Goal: Obtain resource: Download file/media

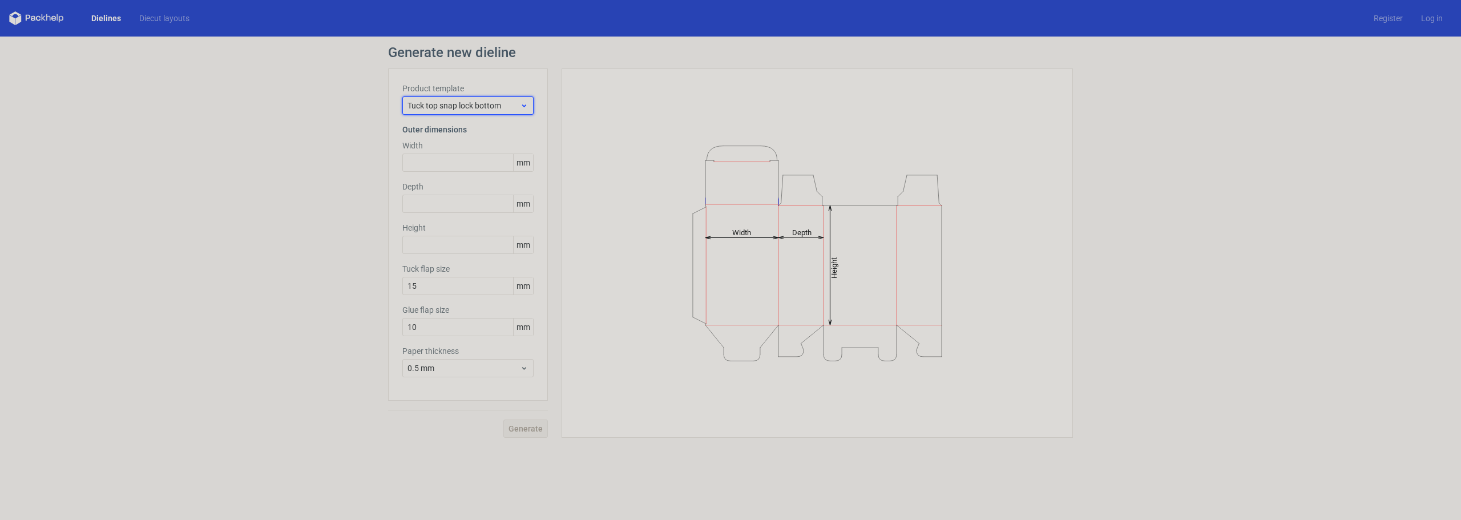
click at [487, 108] on span "Tuck top snap lock bottom" at bounding box center [463, 105] width 112 height 11
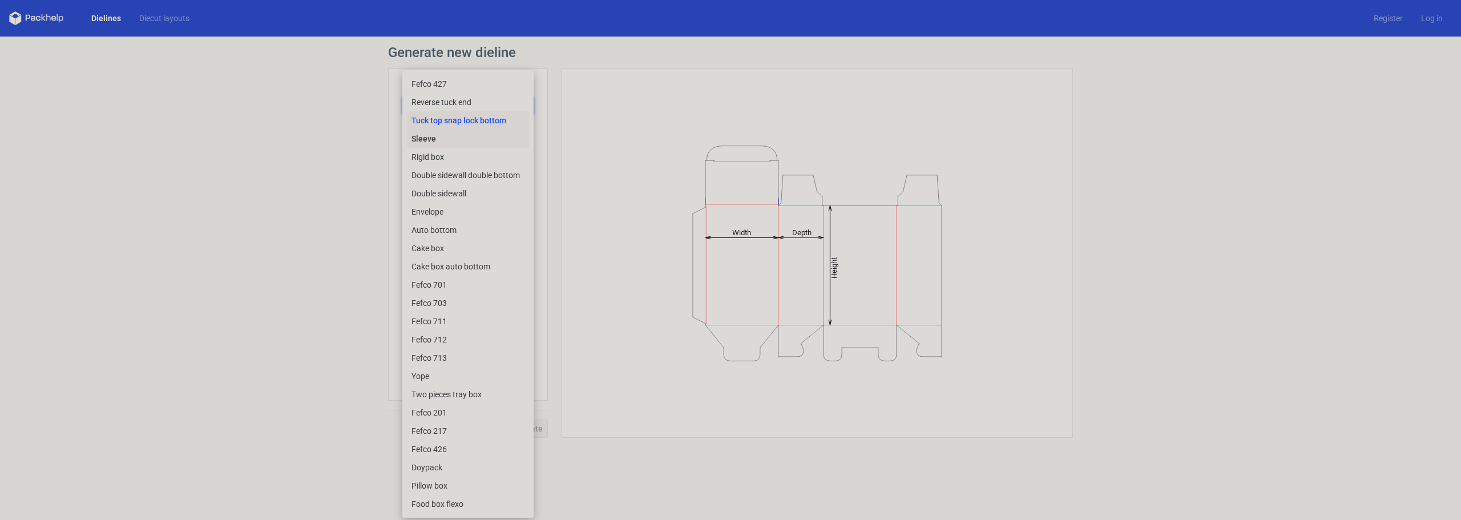
click at [445, 136] on div "Sleeve" at bounding box center [468, 139] width 122 height 18
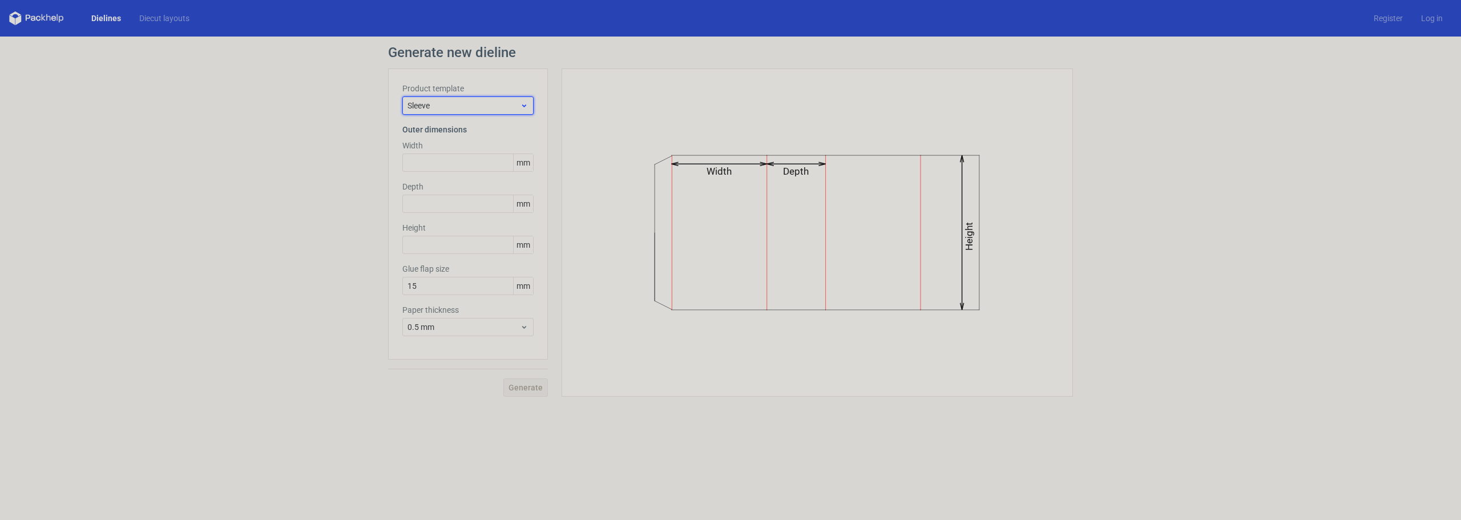
click at [441, 106] on span "Sleeve" at bounding box center [463, 105] width 112 height 11
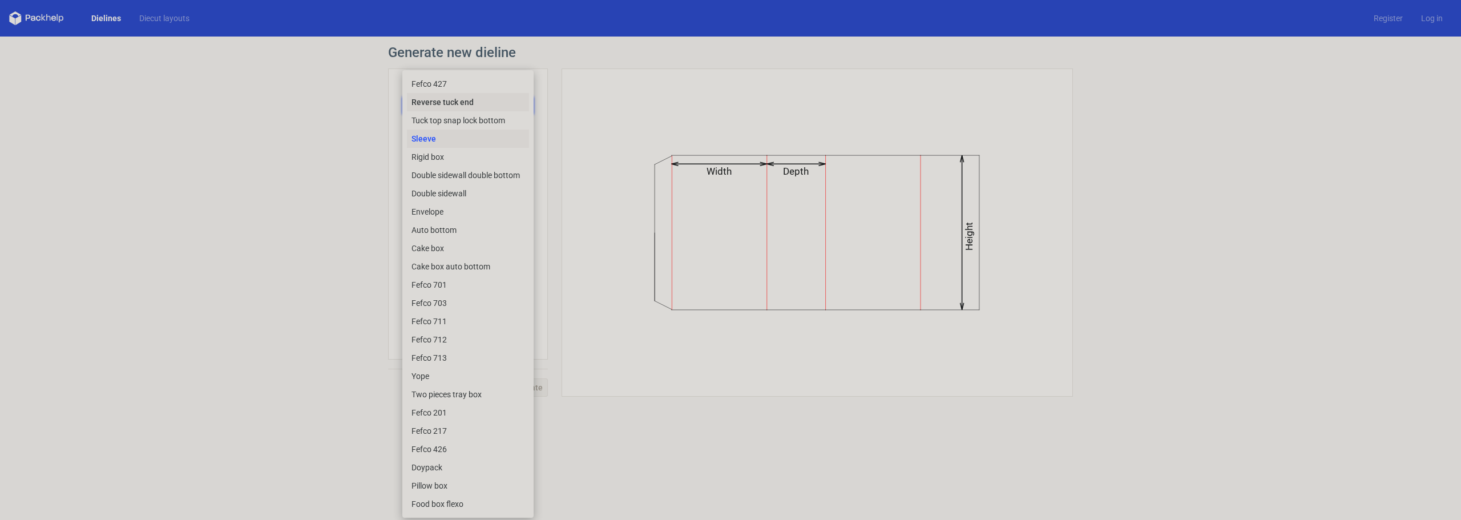
click at [441, 106] on div "Reverse tuck end" at bounding box center [468, 102] width 122 height 18
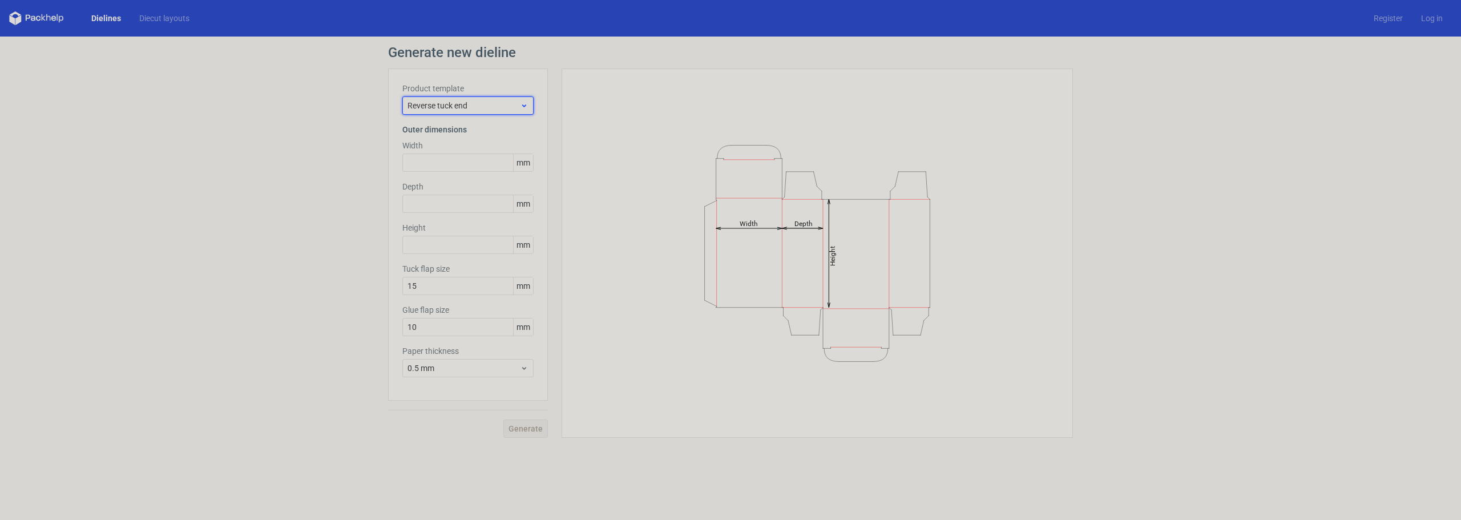
click at [439, 106] on span "Reverse tuck end" at bounding box center [463, 105] width 112 height 11
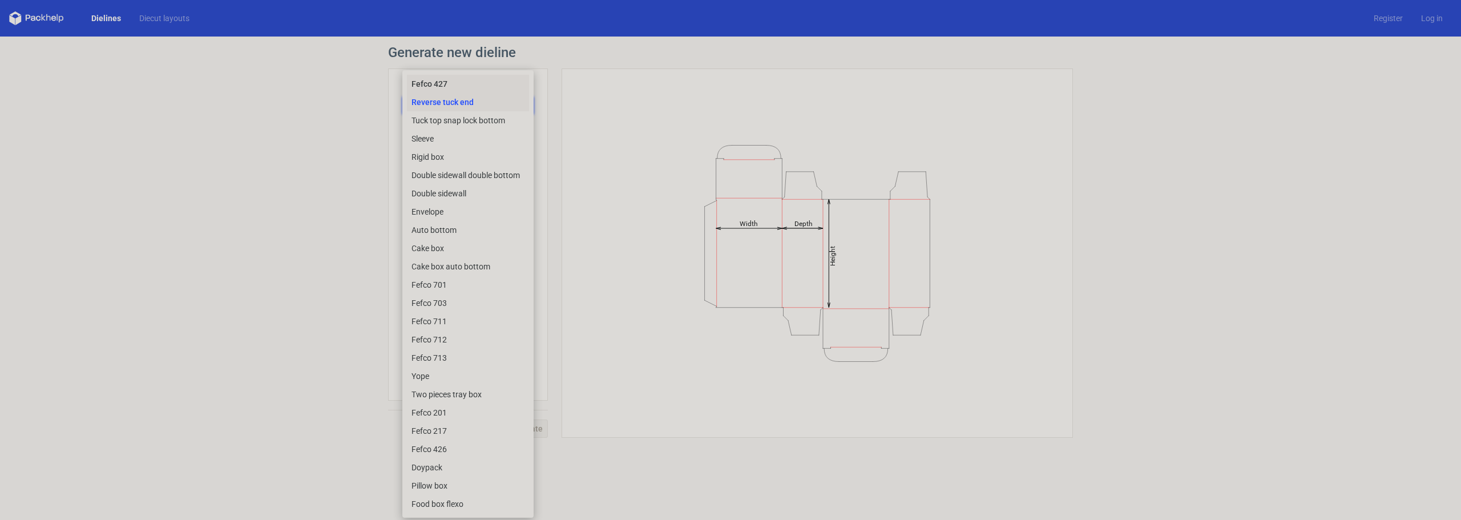
click at [451, 86] on div "Fefco 427" at bounding box center [468, 84] width 122 height 18
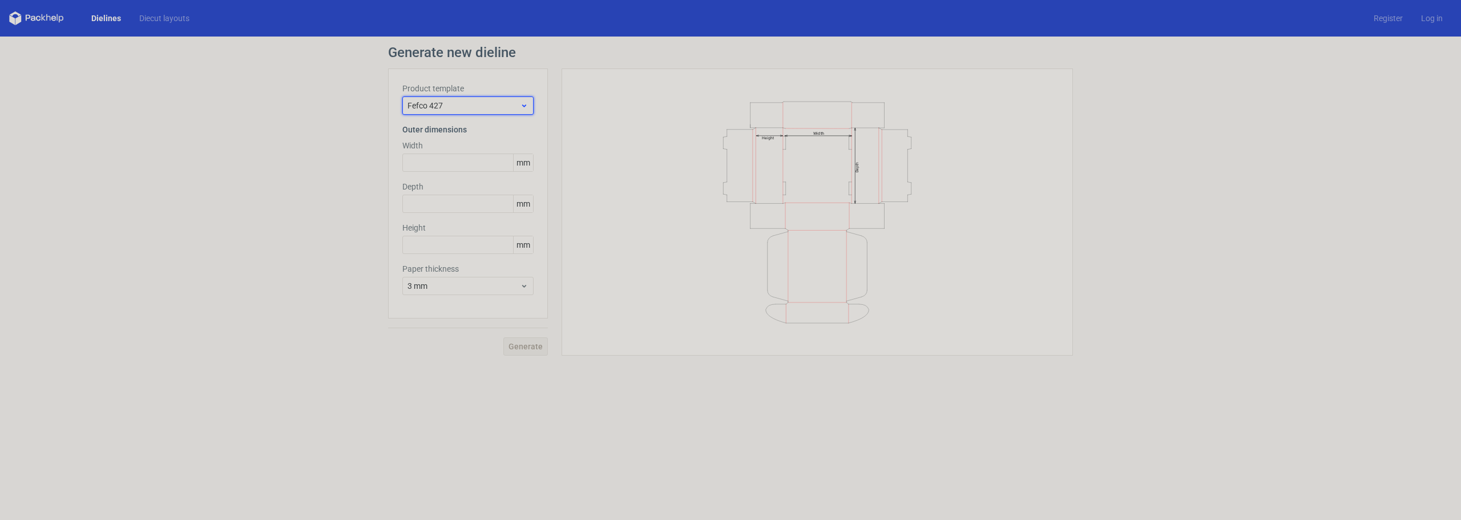
click at [467, 110] on span "Fefco 427" at bounding box center [463, 105] width 112 height 11
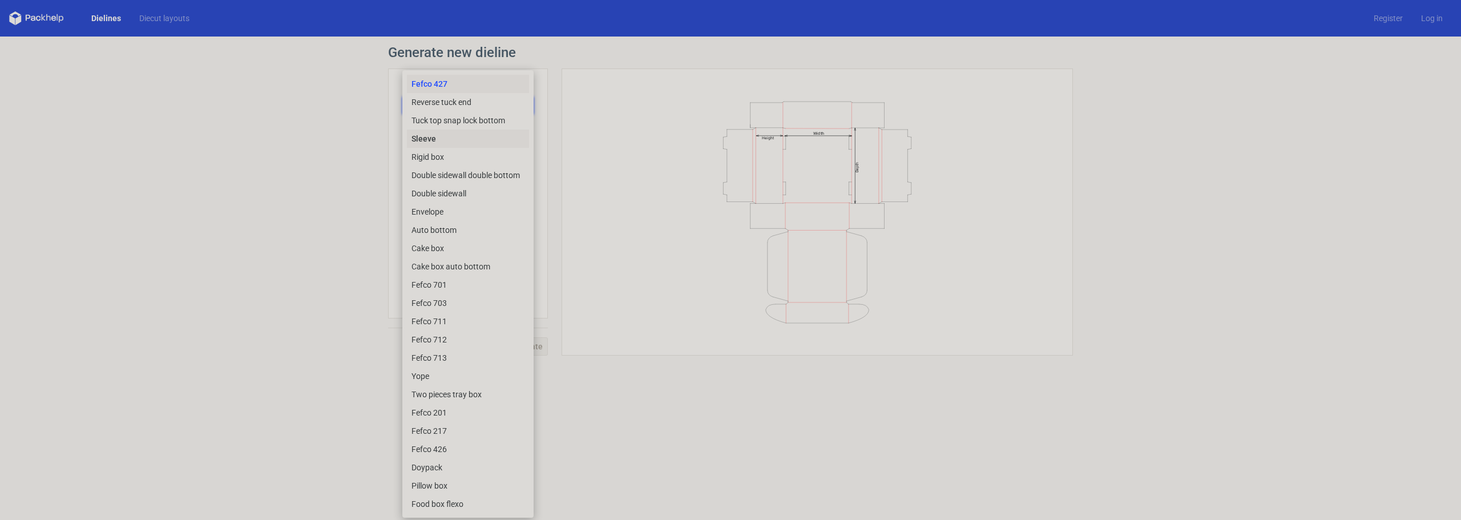
click at [459, 140] on div "Sleeve" at bounding box center [468, 139] width 122 height 18
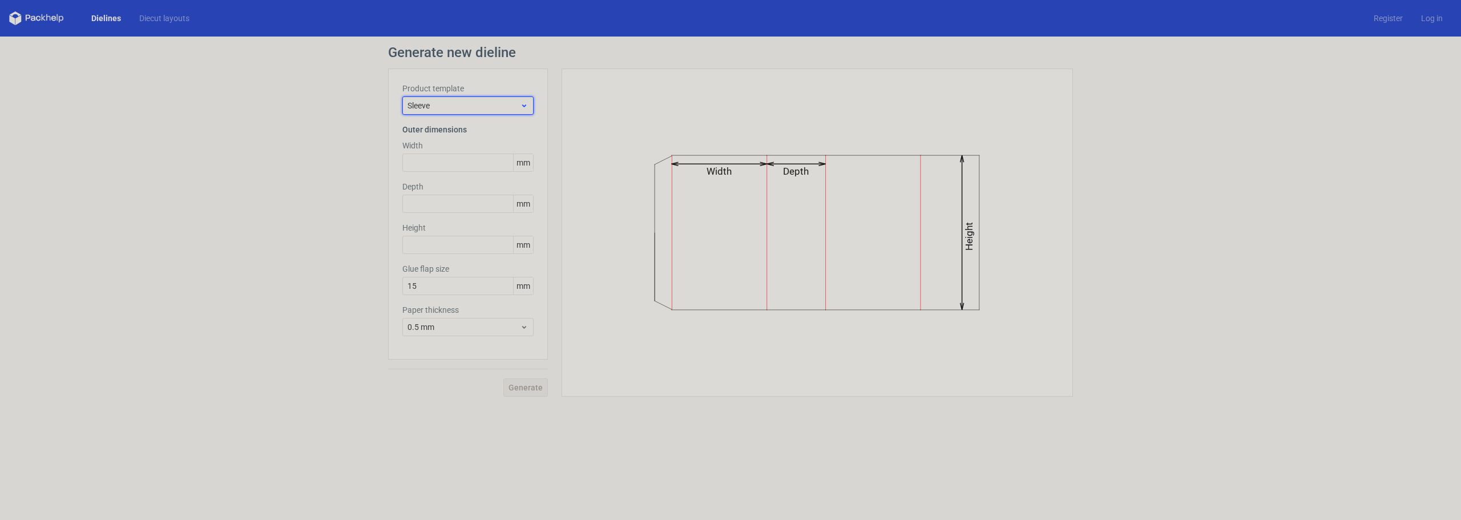
click at [457, 107] on span "Sleeve" at bounding box center [463, 105] width 112 height 11
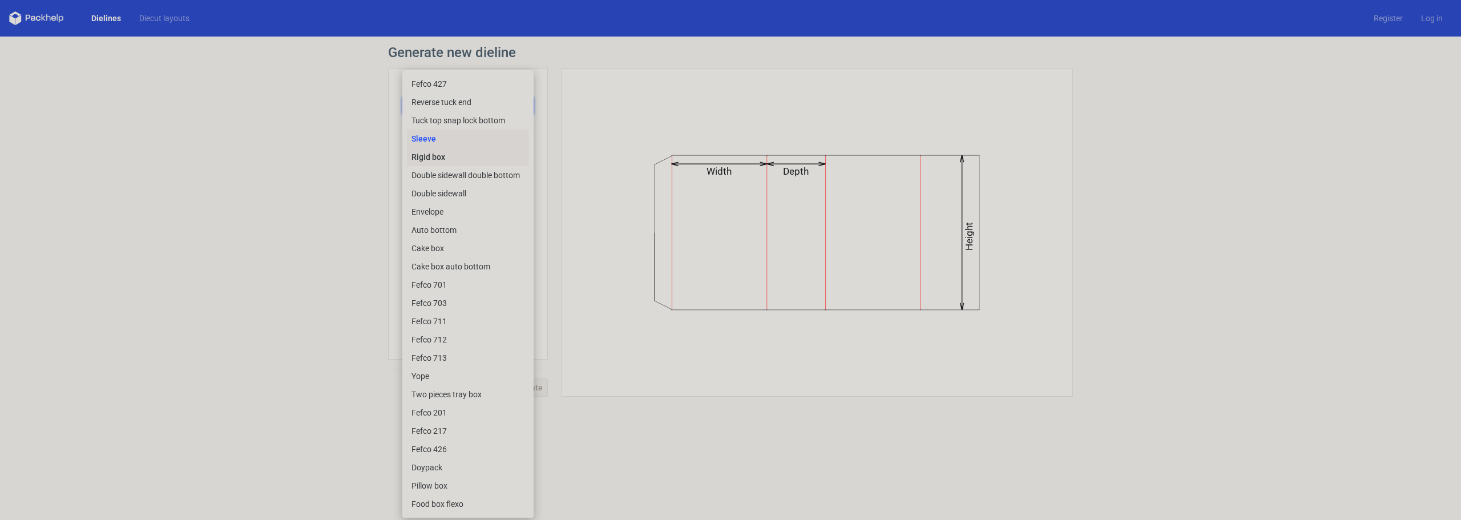
click at [449, 155] on div "Rigid box" at bounding box center [468, 157] width 122 height 18
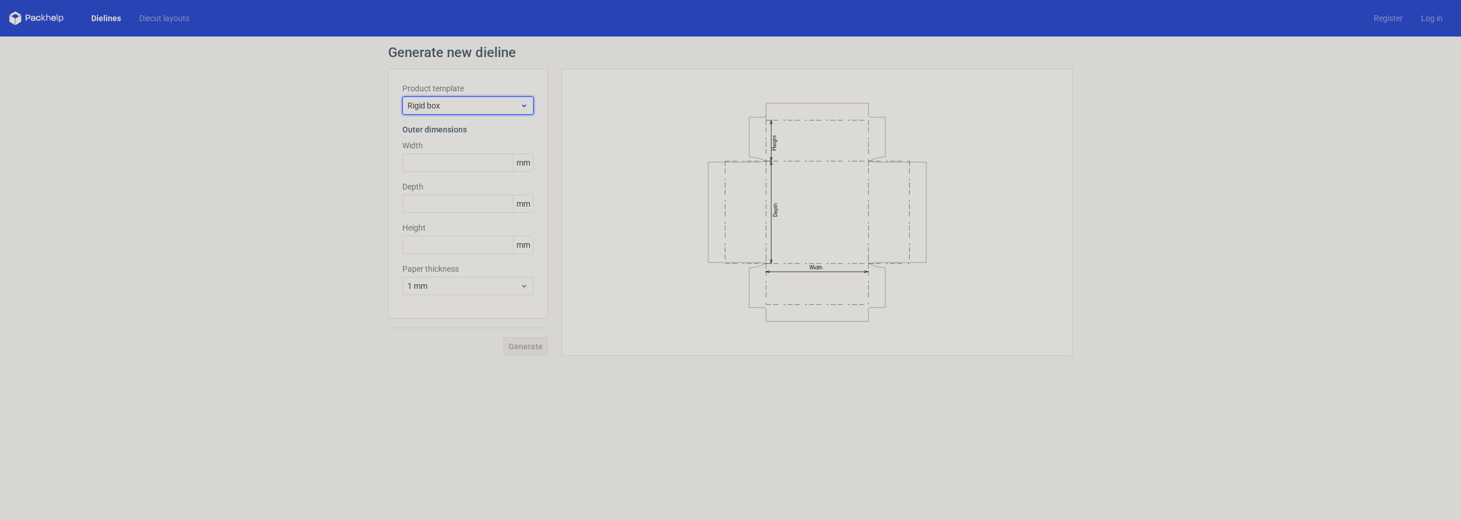
click at [464, 103] on span "Rigid box" at bounding box center [463, 105] width 112 height 11
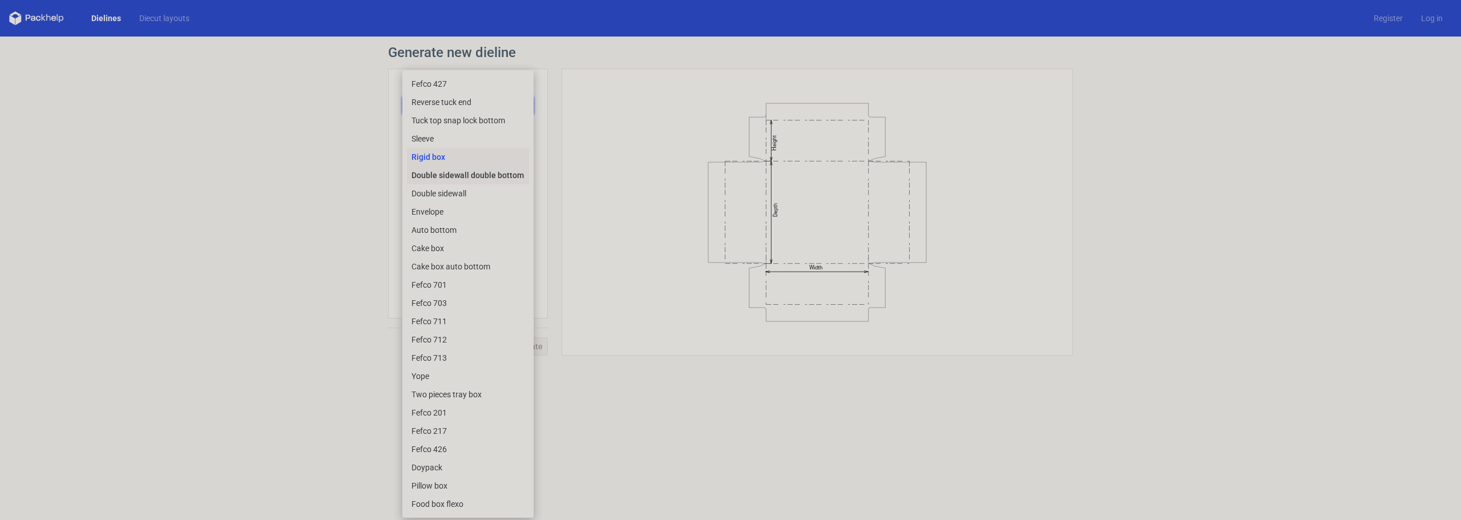
click at [451, 169] on div "Double sidewall double bottom" at bounding box center [468, 175] width 122 height 18
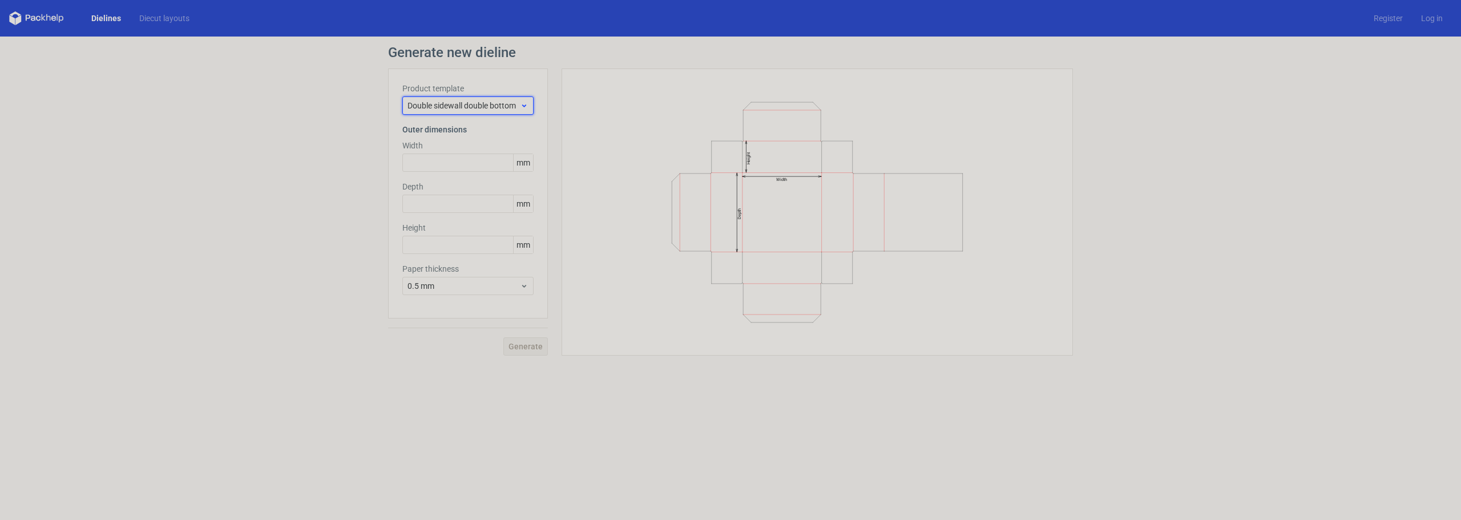
click at [475, 103] on span "Double sidewall double bottom" at bounding box center [463, 105] width 112 height 11
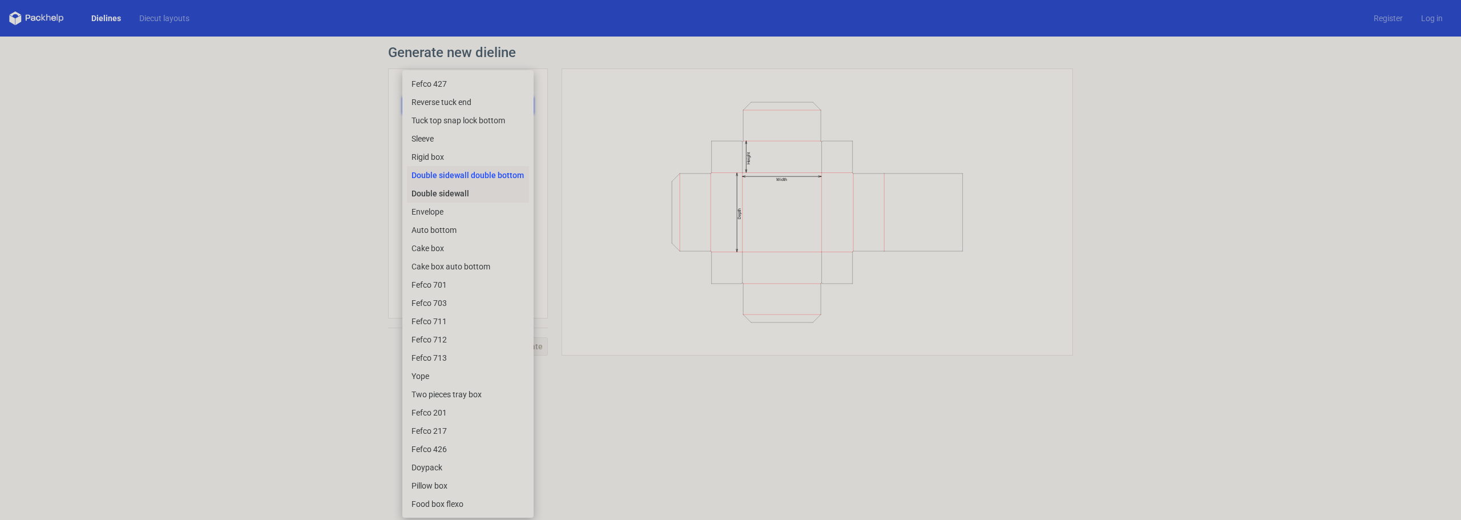
click at [445, 195] on div "Double sidewall" at bounding box center [468, 193] width 122 height 18
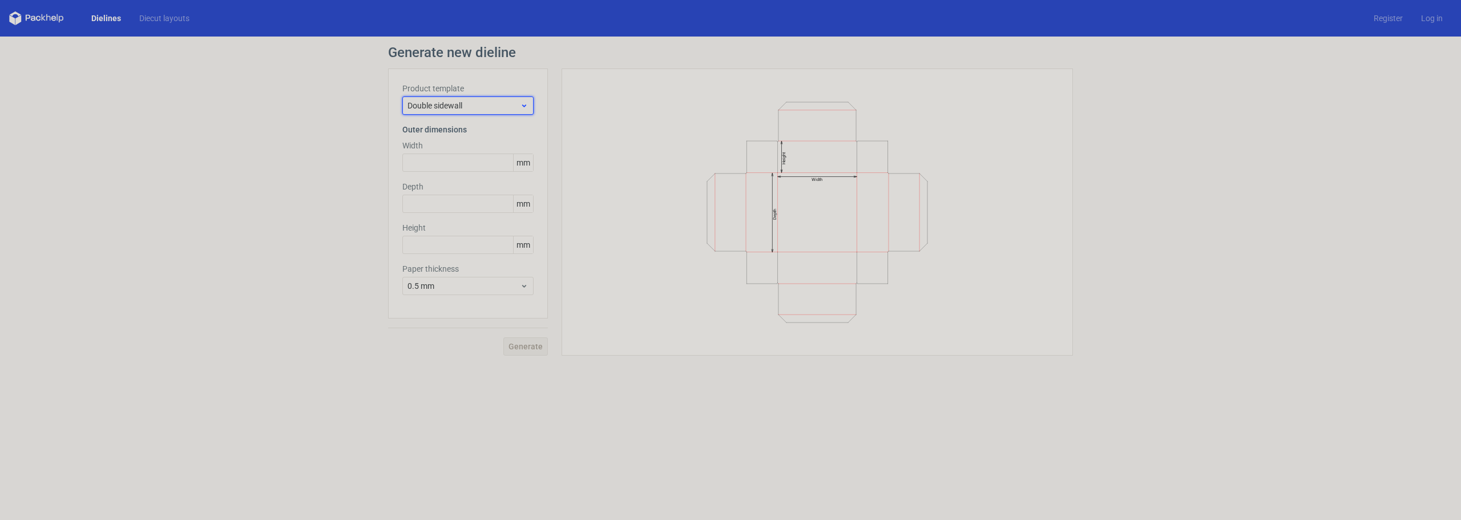
click at [465, 110] on span "Double sidewall" at bounding box center [463, 105] width 112 height 11
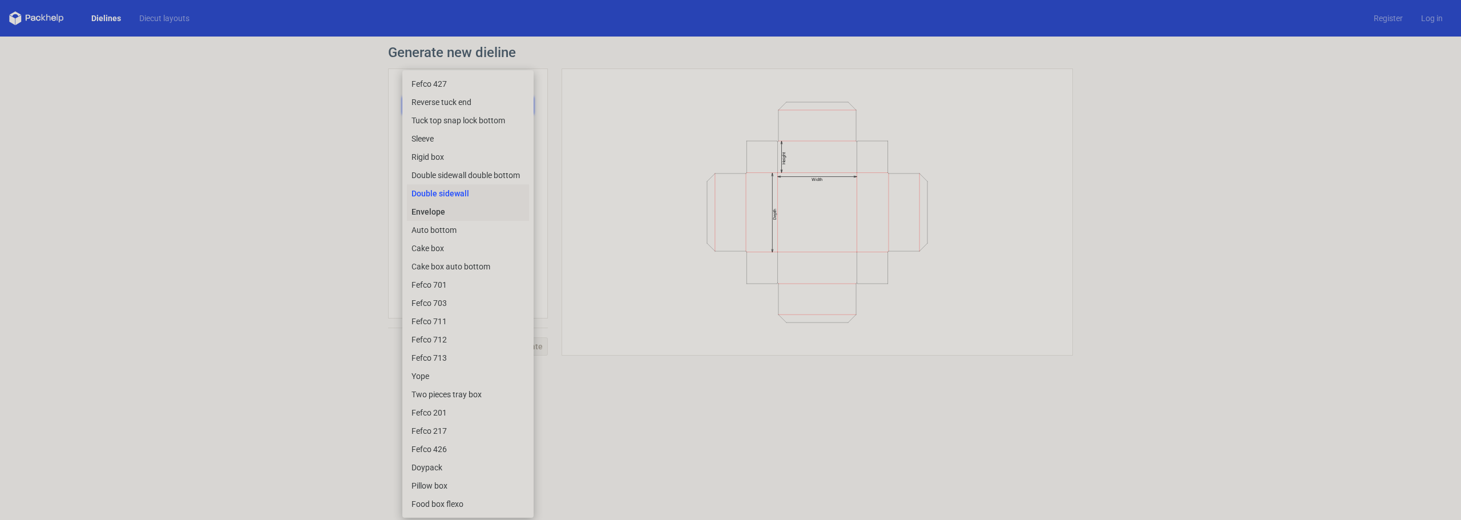
click at [447, 210] on div "Envelope" at bounding box center [468, 212] width 122 height 18
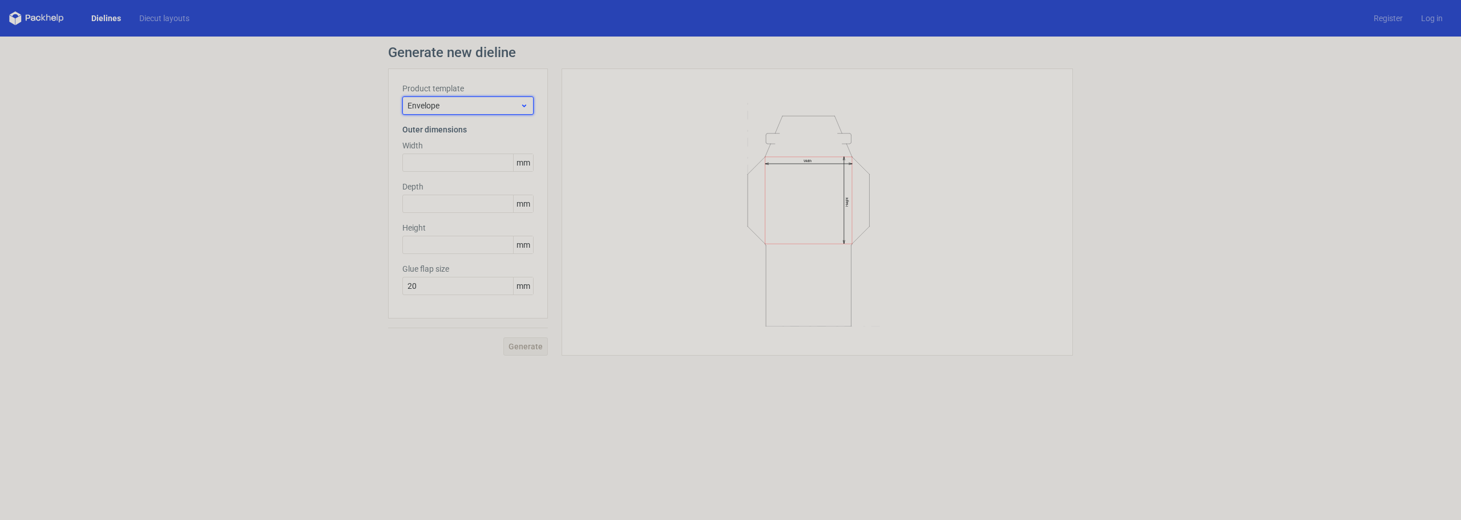
click at [465, 108] on span "Envelope" at bounding box center [463, 105] width 112 height 11
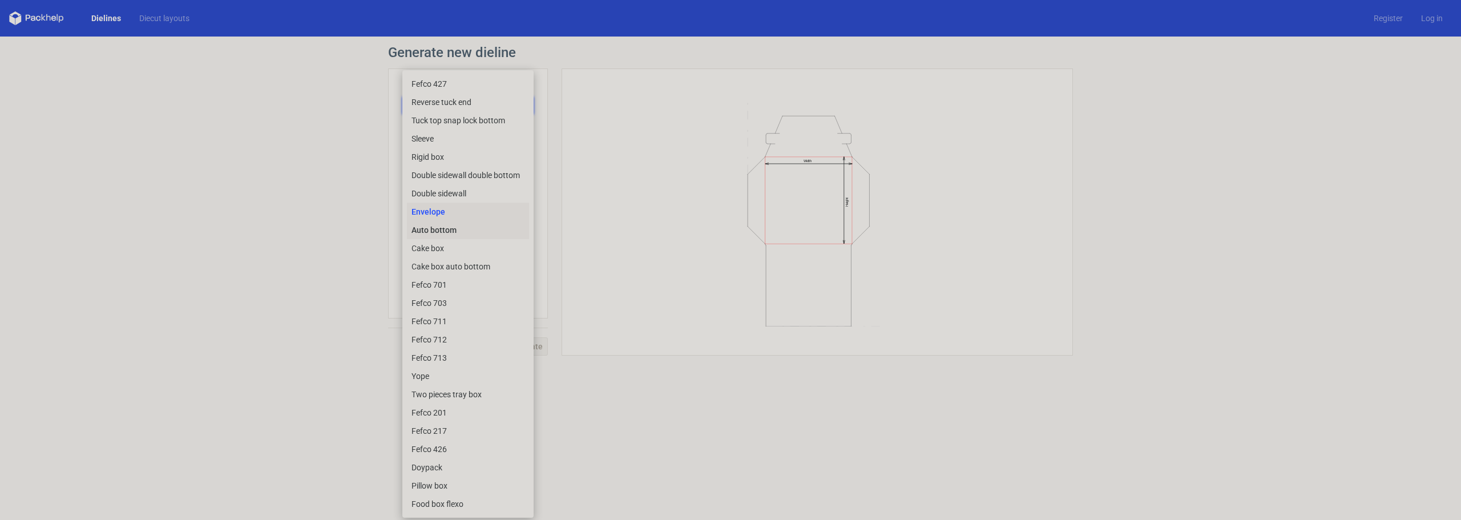
click at [449, 232] on div "Auto bottom" at bounding box center [468, 230] width 122 height 18
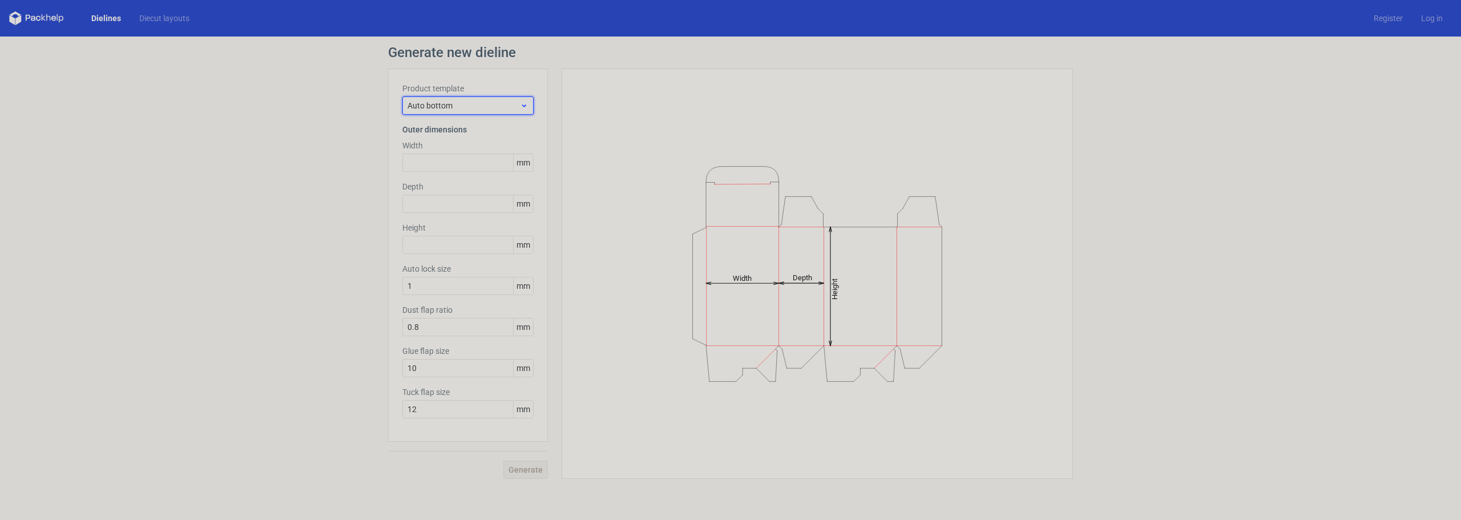
click at [480, 107] on span "Auto bottom" at bounding box center [463, 105] width 112 height 11
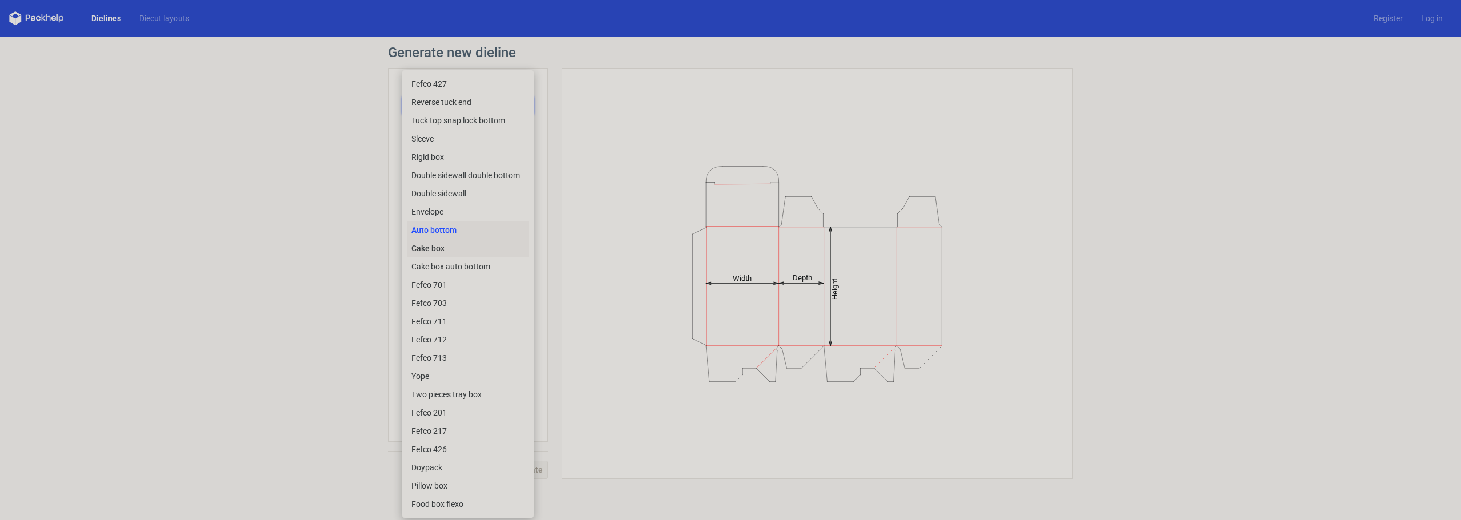
click at [454, 247] on div "Cake box" at bounding box center [468, 248] width 122 height 18
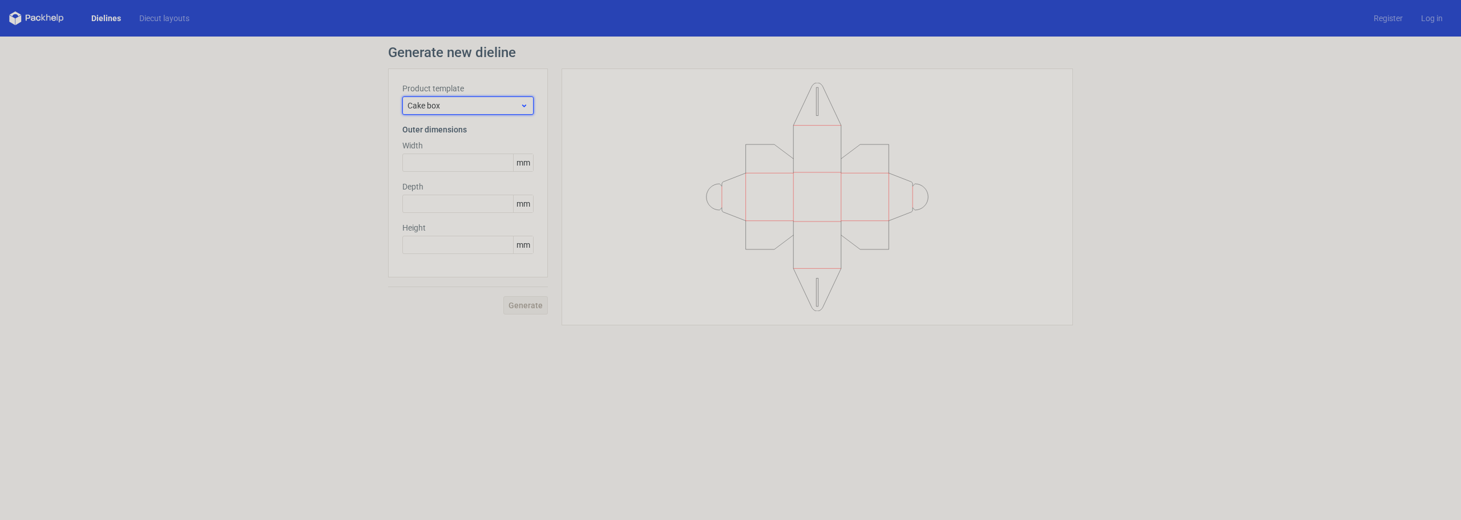
click at [478, 104] on span "Cake box" at bounding box center [463, 105] width 112 height 11
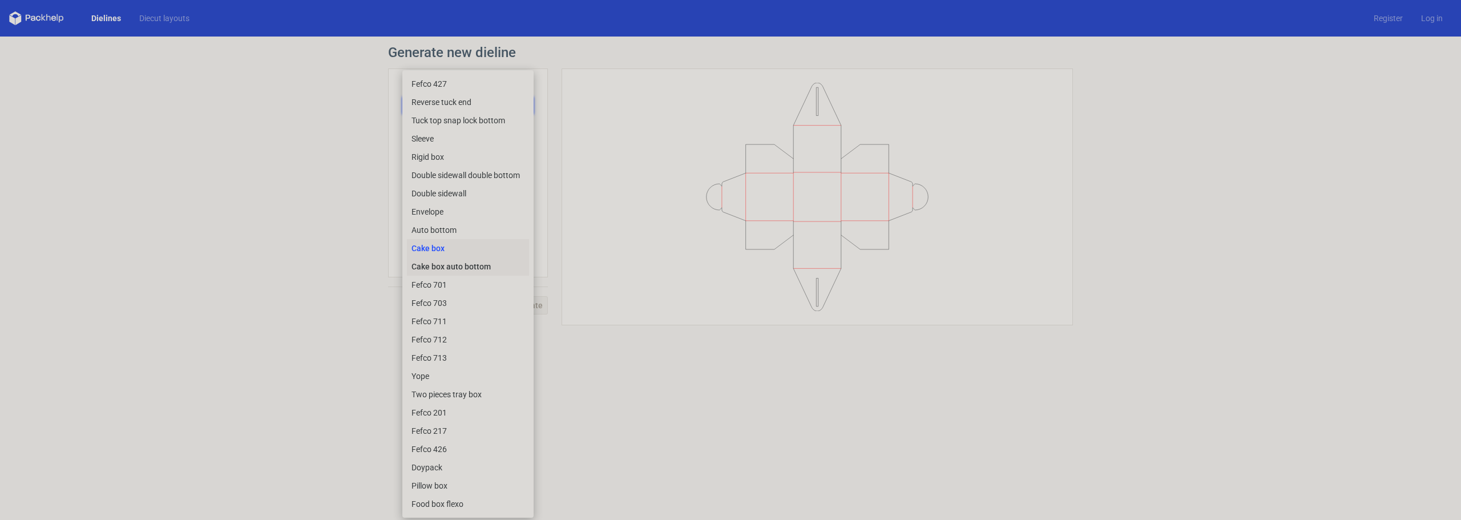
click at [458, 266] on div "Cake box auto bottom" at bounding box center [468, 266] width 122 height 18
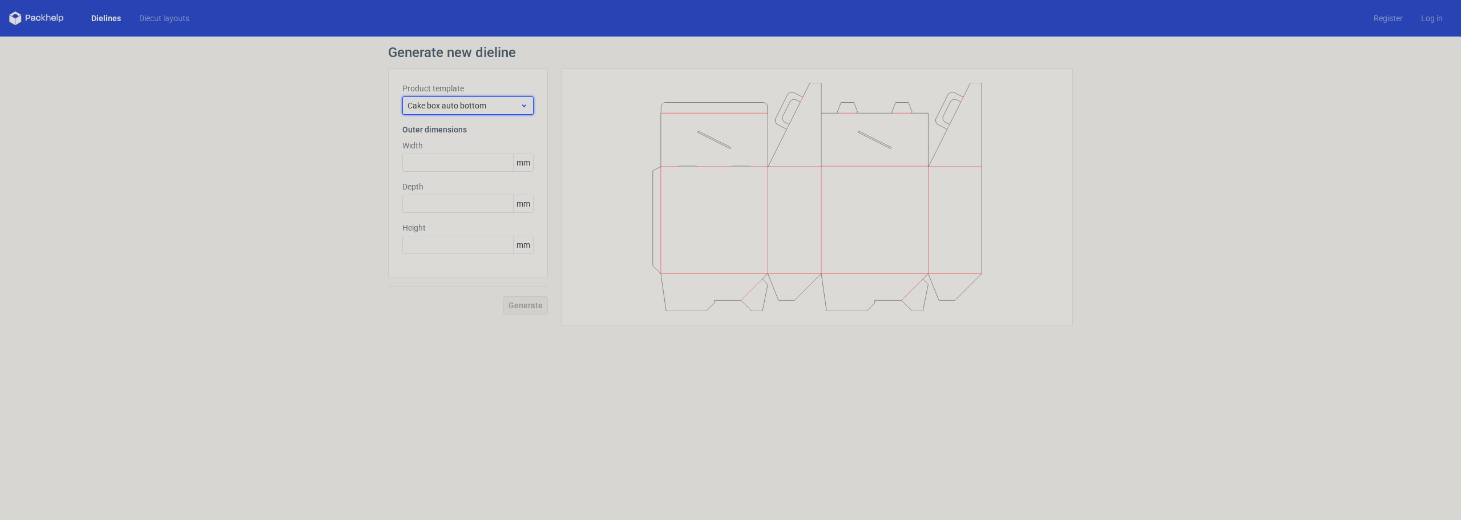
click at [481, 108] on span "Cake box auto bottom" at bounding box center [463, 105] width 112 height 11
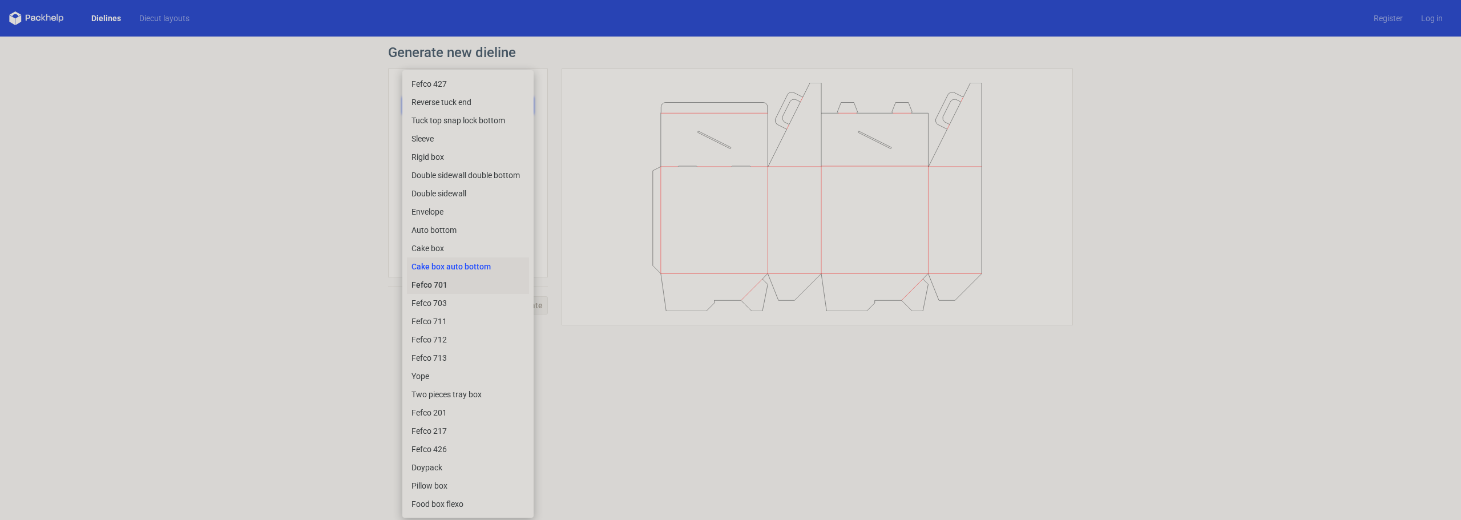
click at [465, 290] on div "Fefco 701" at bounding box center [468, 285] width 122 height 18
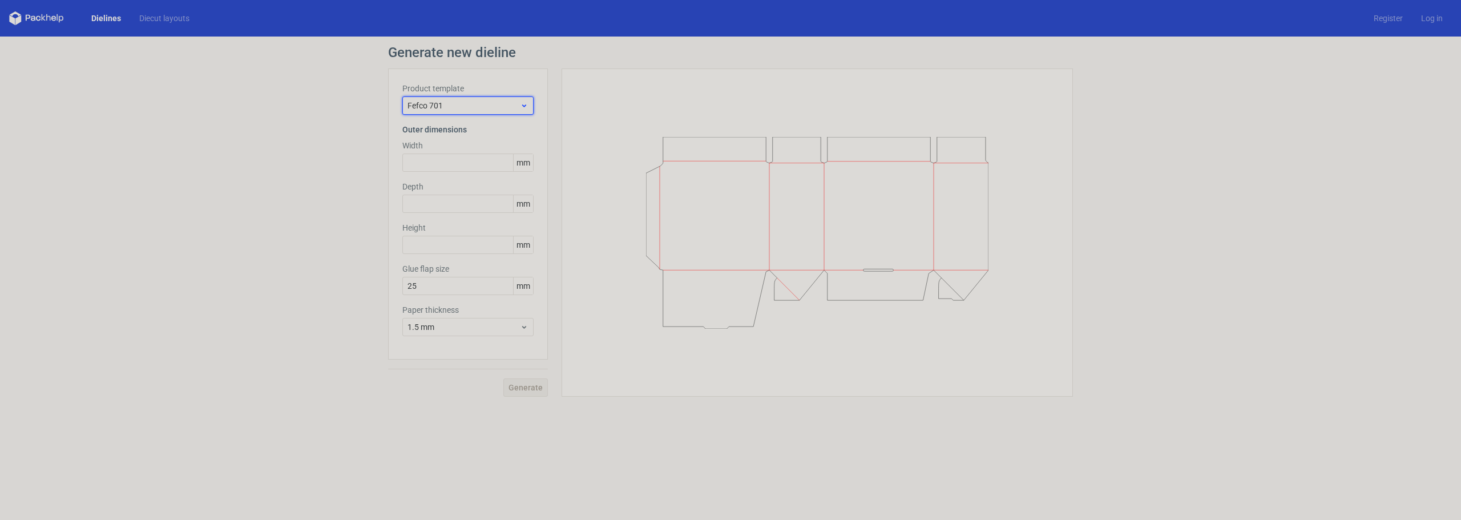
click at [488, 108] on span "Fefco 701" at bounding box center [463, 105] width 112 height 11
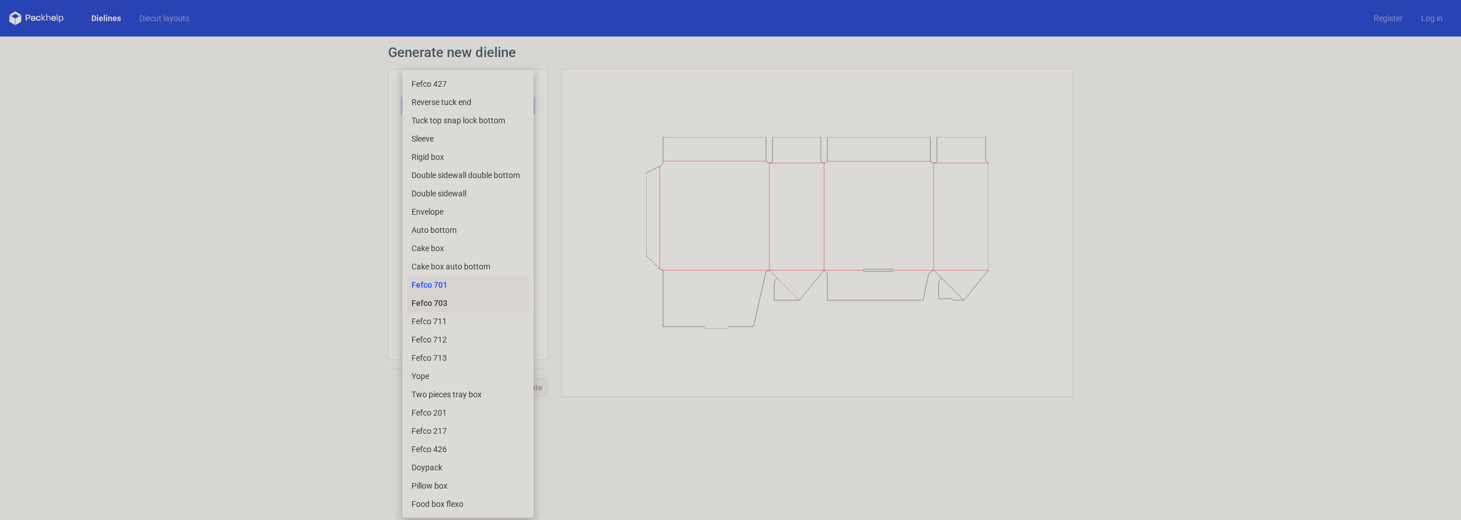
click at [477, 305] on div "Fefco 703" at bounding box center [468, 303] width 122 height 18
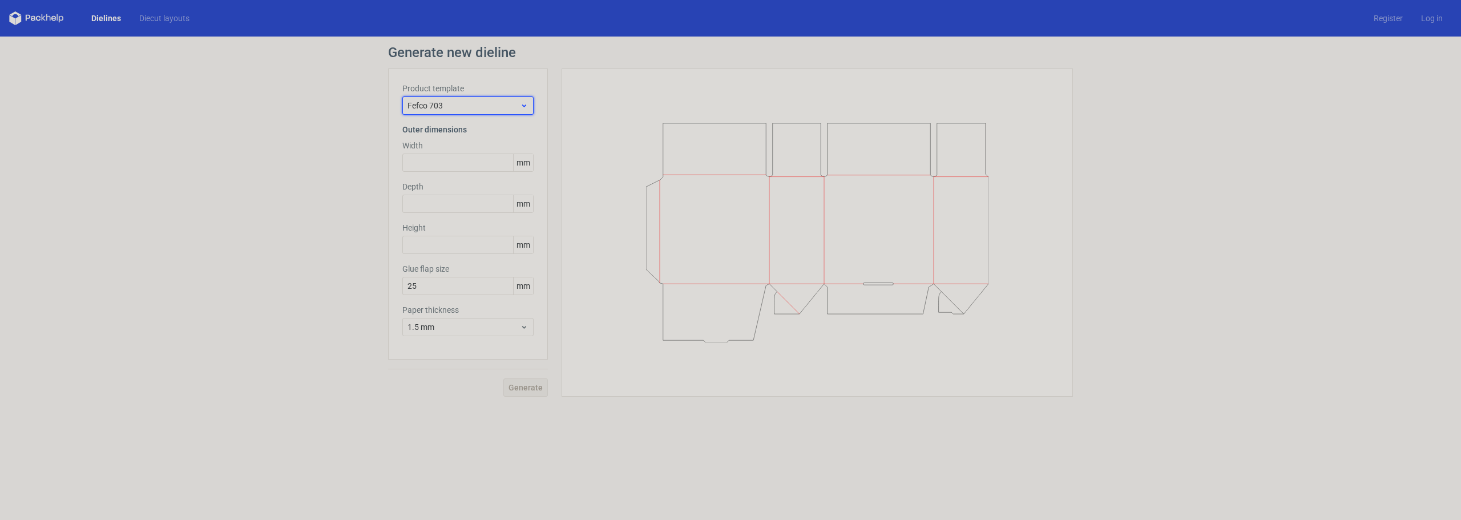
click at [463, 111] on span "Fefco 703" at bounding box center [463, 105] width 112 height 11
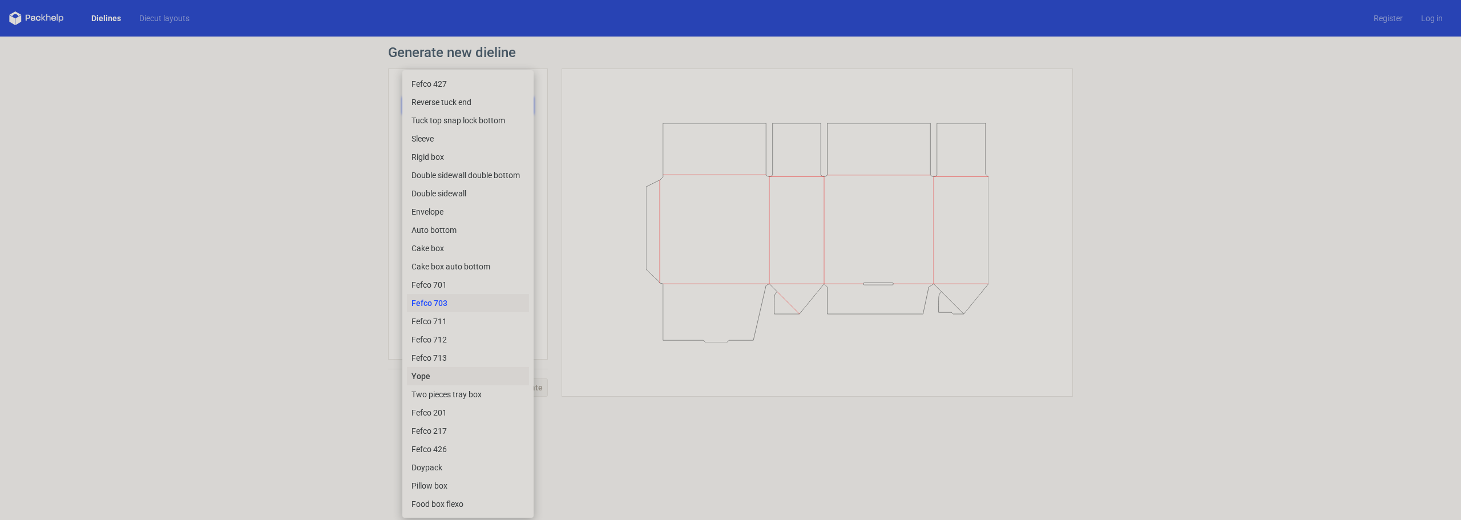
click at [449, 375] on div "Yope" at bounding box center [468, 376] width 122 height 18
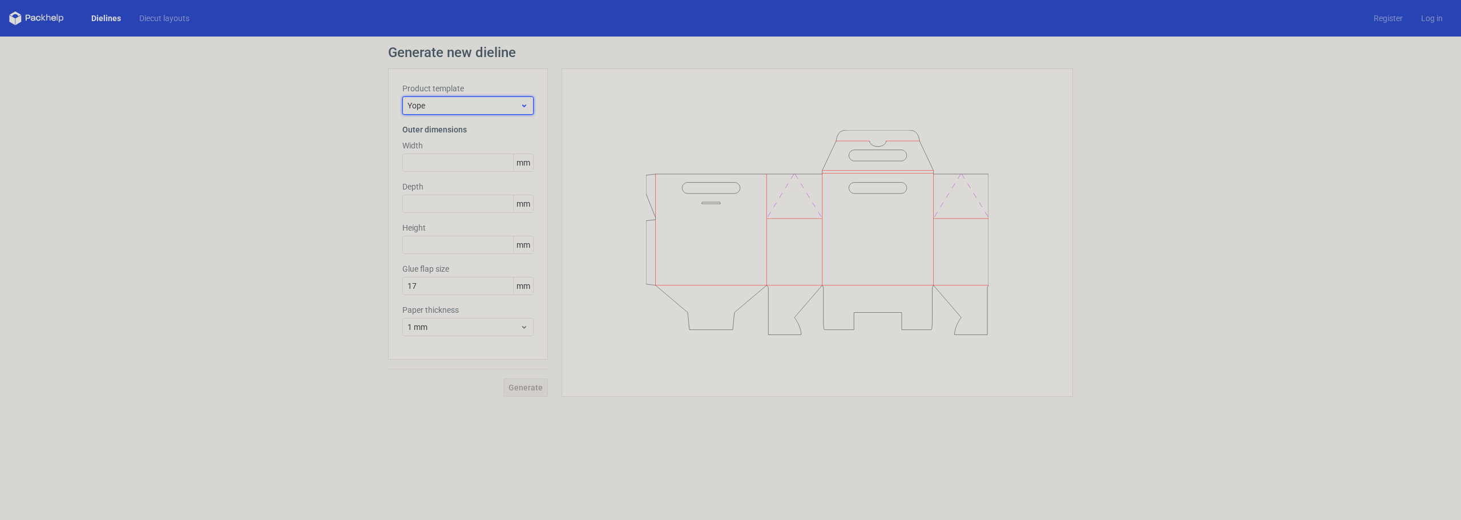
click at [468, 107] on span "Yope" at bounding box center [463, 105] width 112 height 11
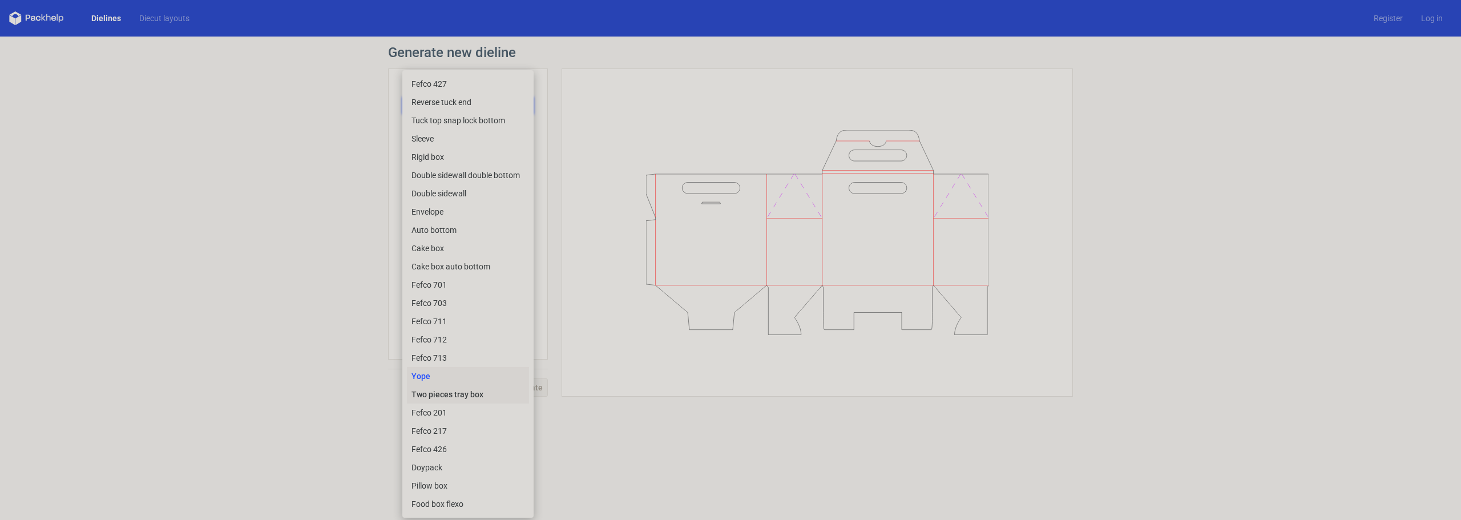
click at [457, 396] on div "Two pieces tray box" at bounding box center [468, 394] width 122 height 18
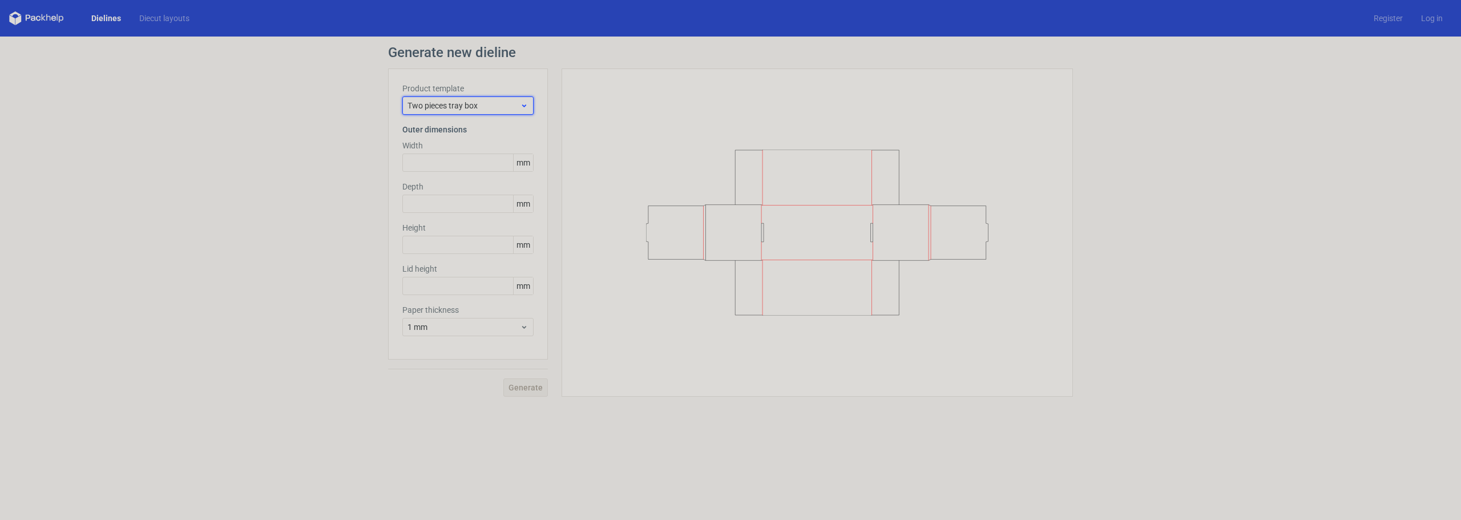
click at [468, 107] on span "Two pieces tray box" at bounding box center [463, 105] width 112 height 11
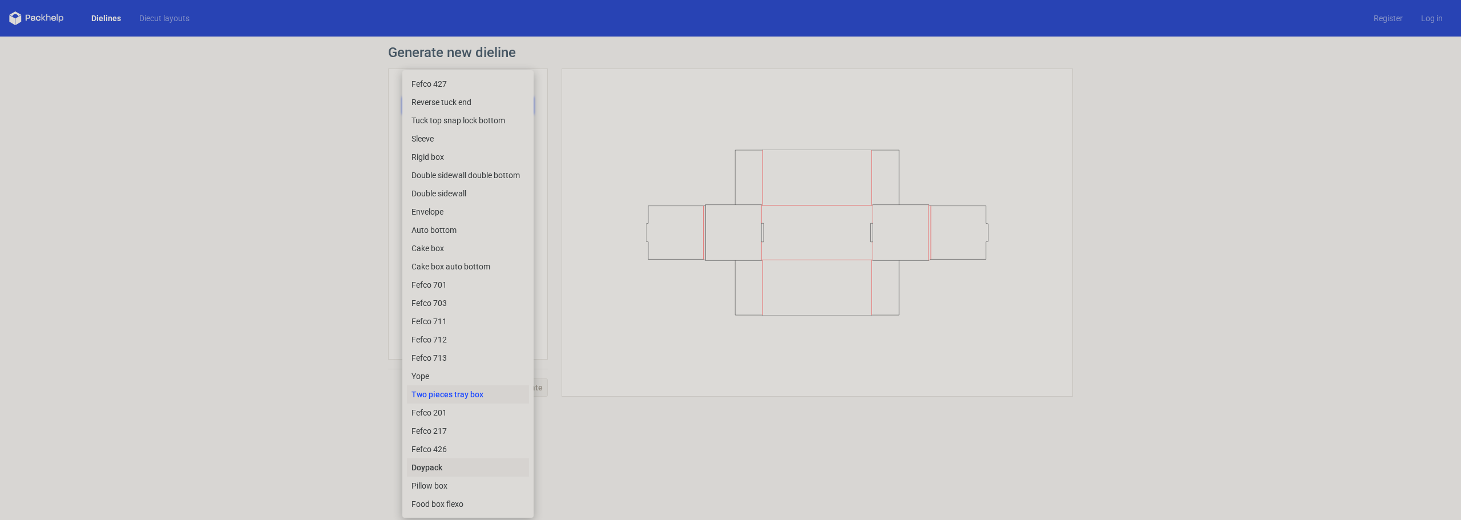
click at [457, 468] on div "Doypack" at bounding box center [468, 467] width 122 height 18
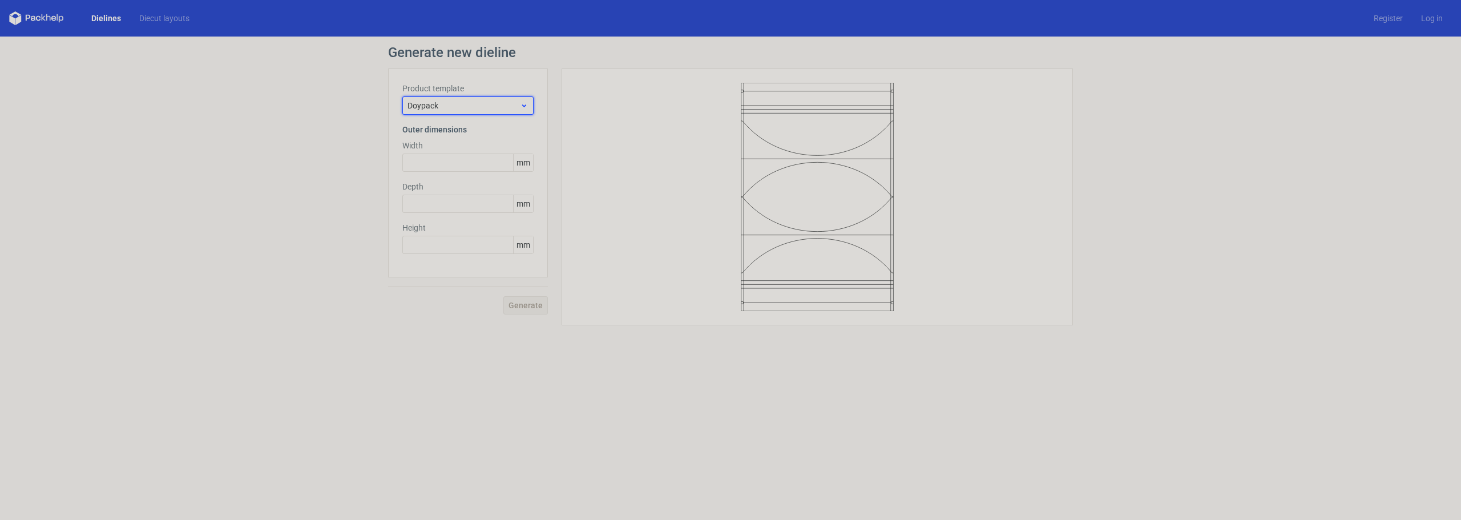
click at [482, 108] on span "Doypack" at bounding box center [463, 105] width 112 height 11
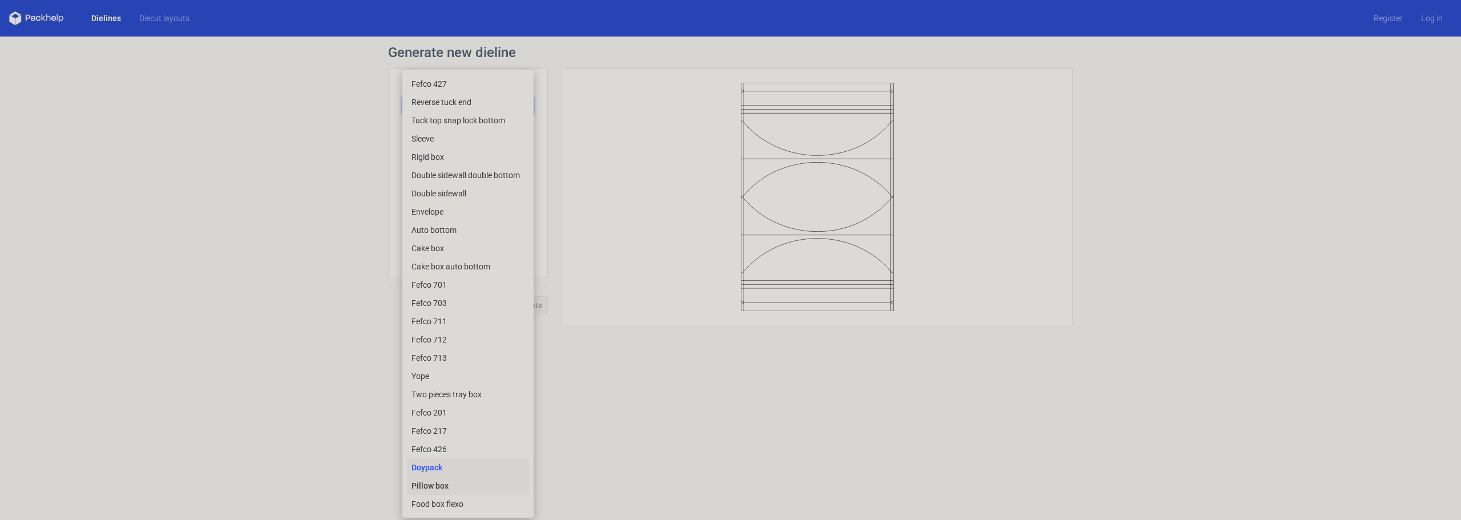
click at [482, 488] on div "Pillow box" at bounding box center [468, 485] width 122 height 18
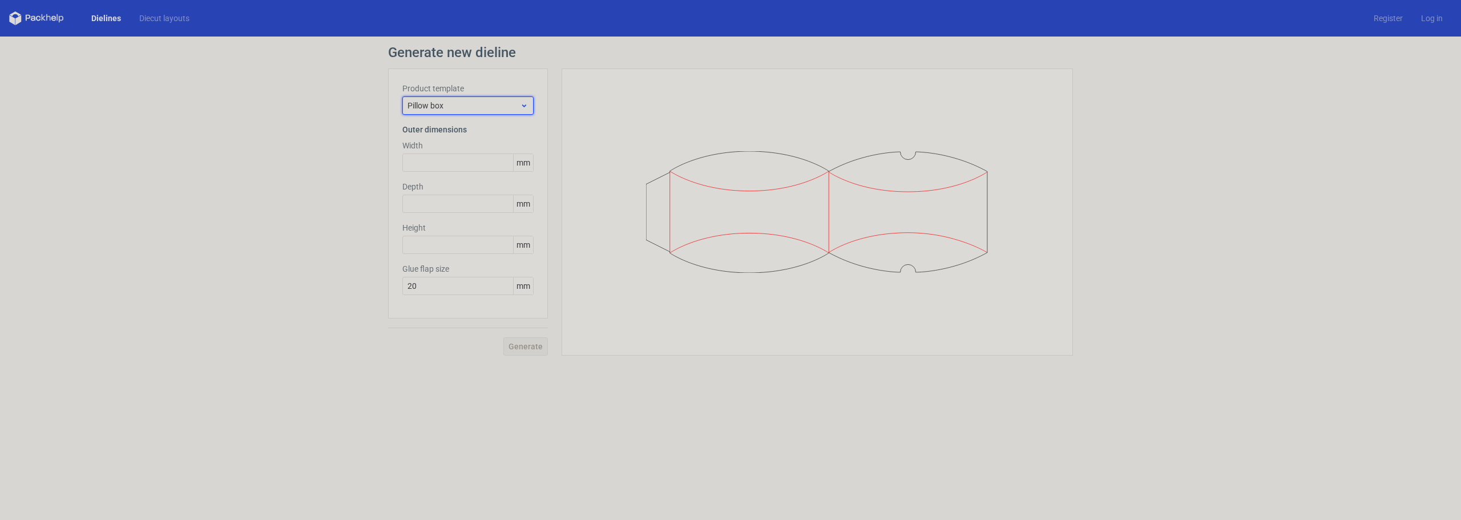
click at [470, 109] on span "Pillow box" at bounding box center [463, 105] width 112 height 11
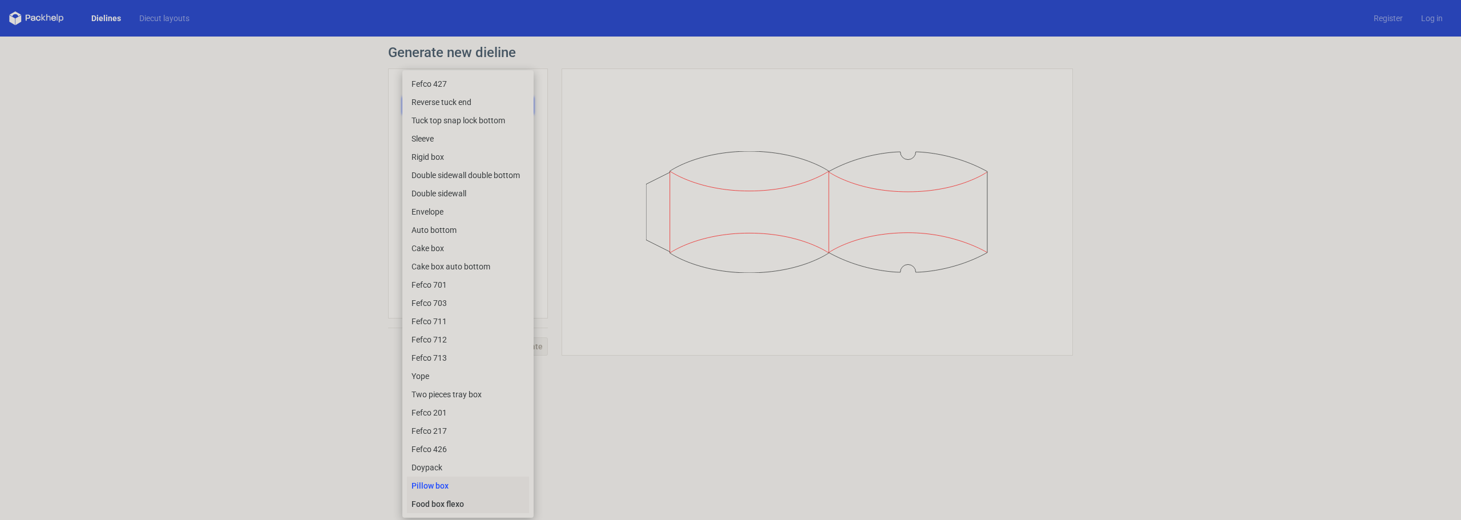
click at [483, 508] on div "Food box flexo" at bounding box center [468, 504] width 122 height 18
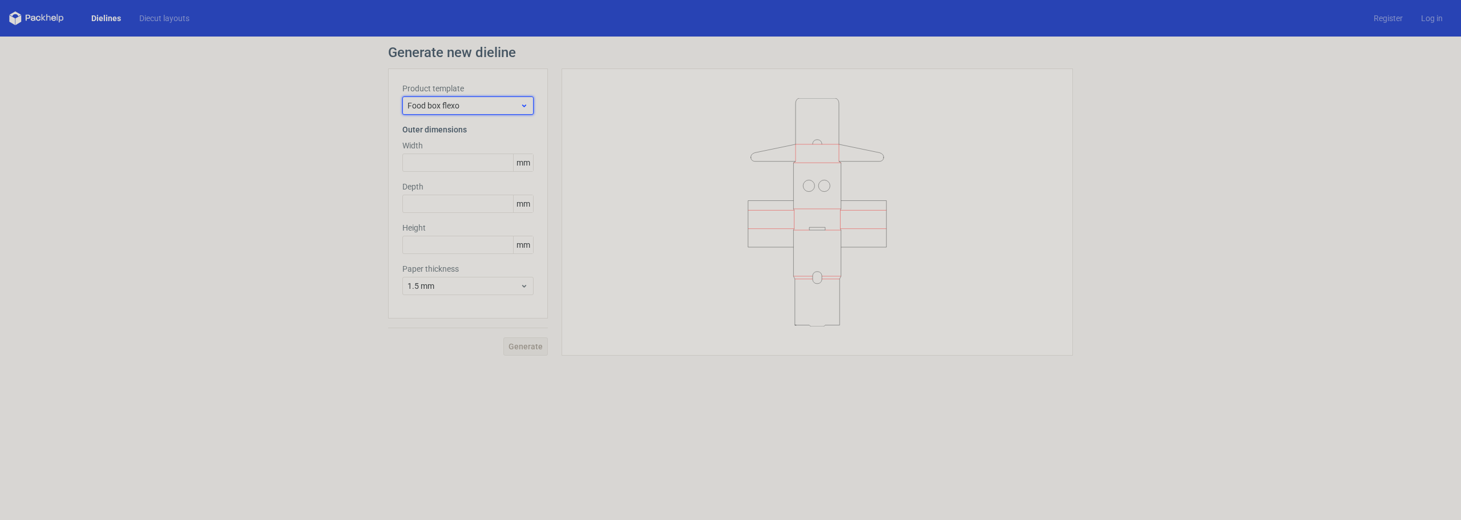
click at [483, 110] on span "Food box flexo" at bounding box center [463, 105] width 112 height 11
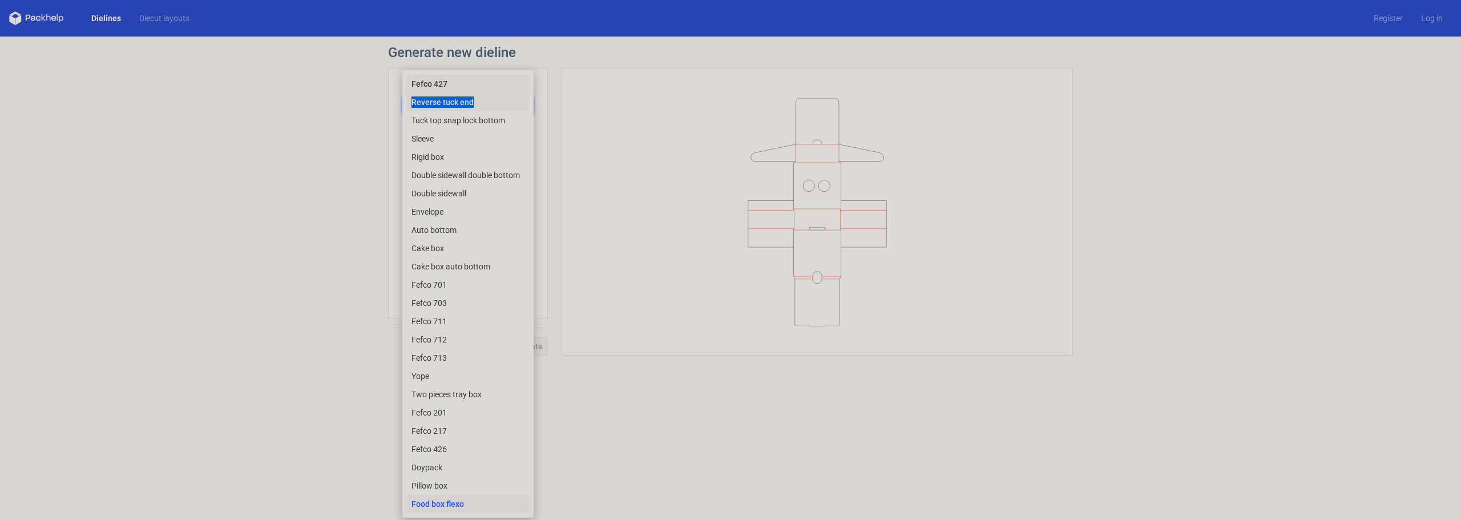
drag, startPoint x: 471, startPoint y: 92, endPoint x: 477, endPoint y: 102, distance: 11.6
click at [477, 102] on div "Fefco 427 Reverse tuck end Tuck top snap lock bottom Sleeve Rigid box Double si…" at bounding box center [468, 294] width 122 height 438
click at [477, 102] on div "Reverse tuck end" at bounding box center [468, 102] width 122 height 18
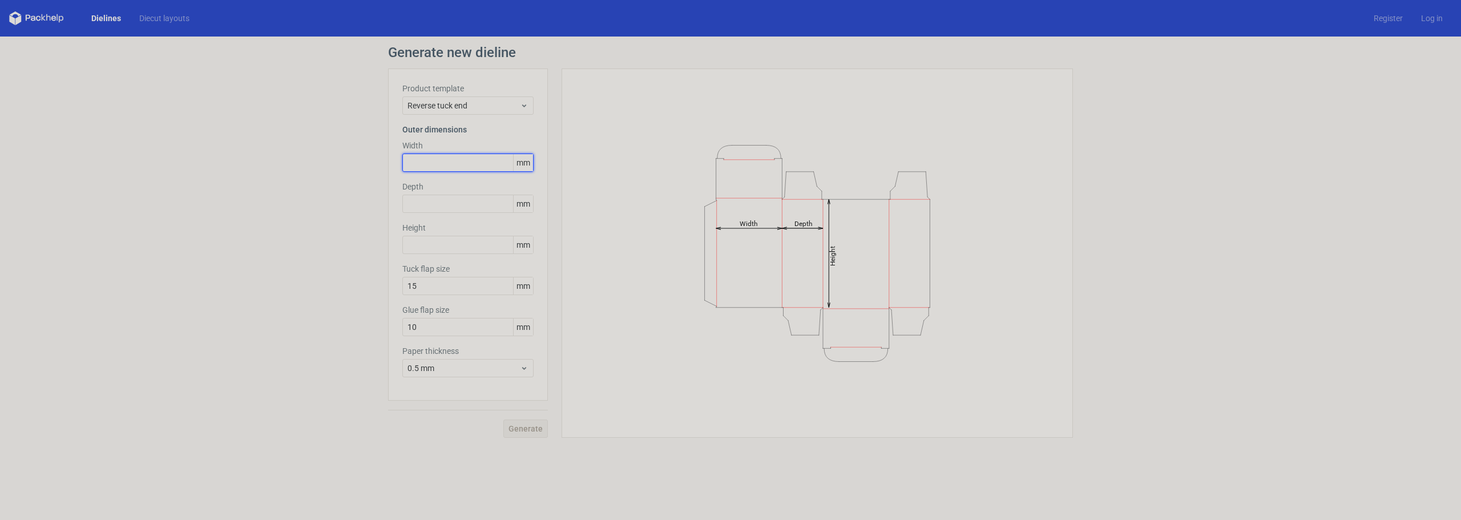
click at [468, 161] on input "text" at bounding box center [467, 163] width 131 height 18
type input "170"
click at [459, 202] on input "text" at bounding box center [467, 204] width 131 height 18
type input "45"
click at [442, 243] on input "text" at bounding box center [467, 245] width 131 height 18
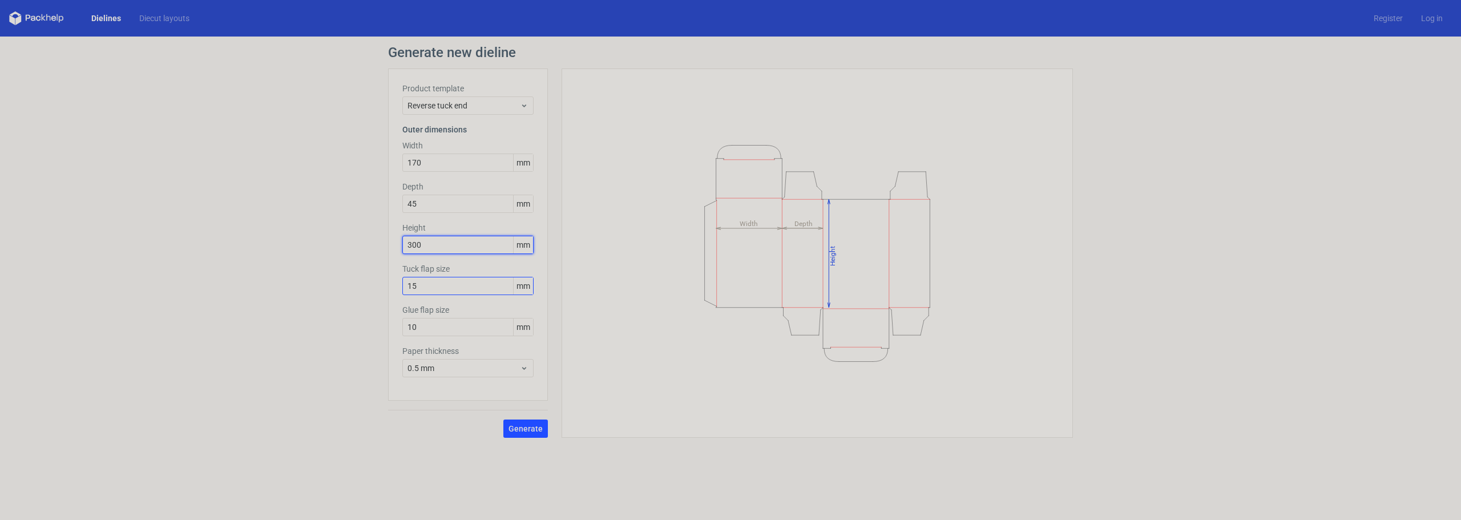
type input "300"
click at [427, 284] on input "15" at bounding box center [467, 286] width 131 height 18
click at [526, 427] on span "Generate" at bounding box center [525, 429] width 34 height 8
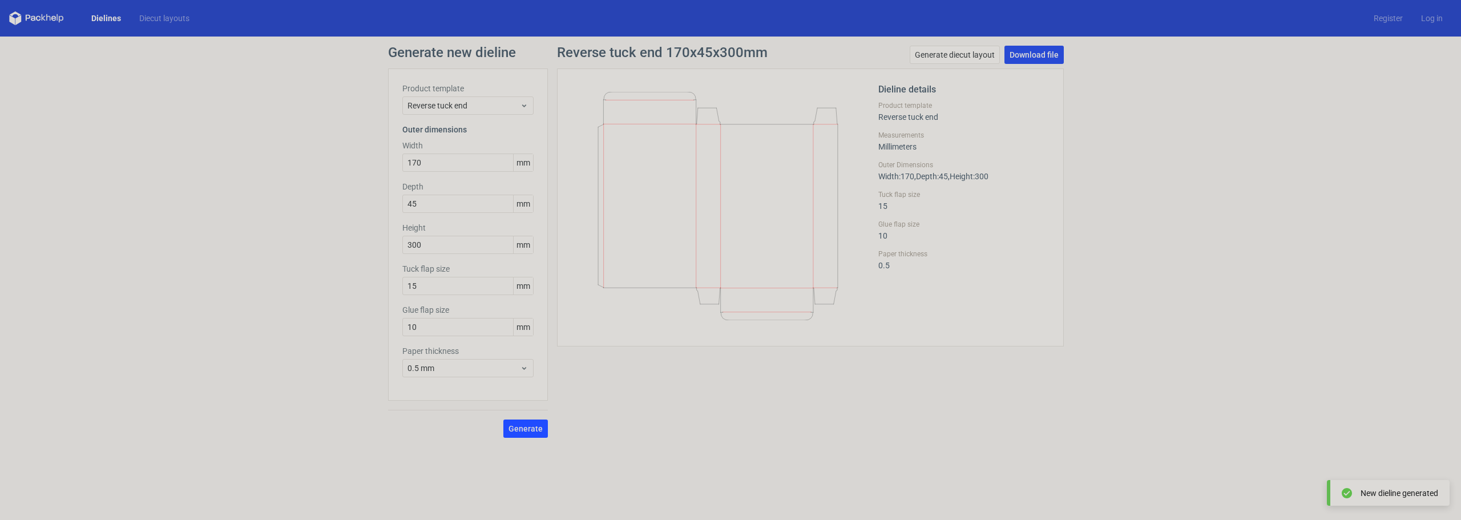
click at [1011, 49] on link "Download file" at bounding box center [1033, 55] width 59 height 18
drag, startPoint x: 430, startPoint y: 284, endPoint x: 398, endPoint y: 281, distance: 32.1
click at [398, 281] on div "Product template Reverse tuck end Outer dimensions Width 170 mm Depth 45 mm Hei…" at bounding box center [468, 234] width 160 height 332
drag, startPoint x: 429, startPoint y: 284, endPoint x: 357, endPoint y: 286, distance: 71.9
click at [357, 286] on div "Generate new dieline Product template Reverse tuck end Outer dimensions Width 1…" at bounding box center [730, 242] width 1461 height 410
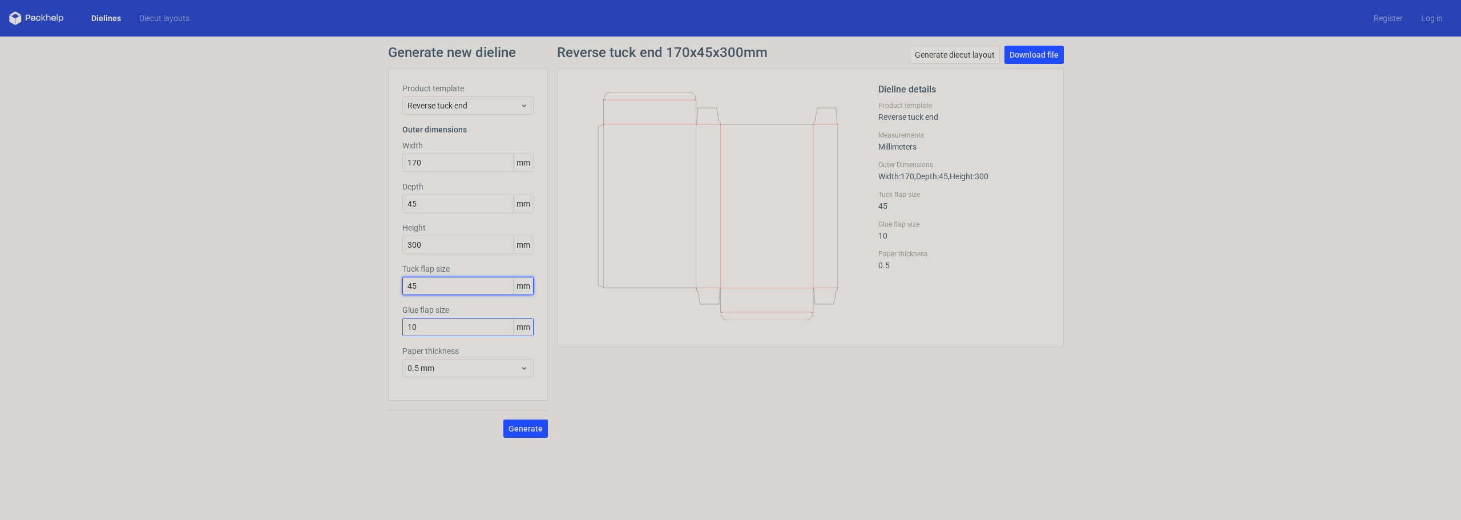
type input "45"
drag, startPoint x: 430, startPoint y: 333, endPoint x: 374, endPoint y: 325, distance: 56.5
click at [374, 325] on div "Generate new dieline Product template Reverse tuck end Outer dimensions Width 1…" at bounding box center [730, 242] width 1461 height 410
type input "45"
click at [523, 426] on span "Generate" at bounding box center [525, 429] width 34 height 8
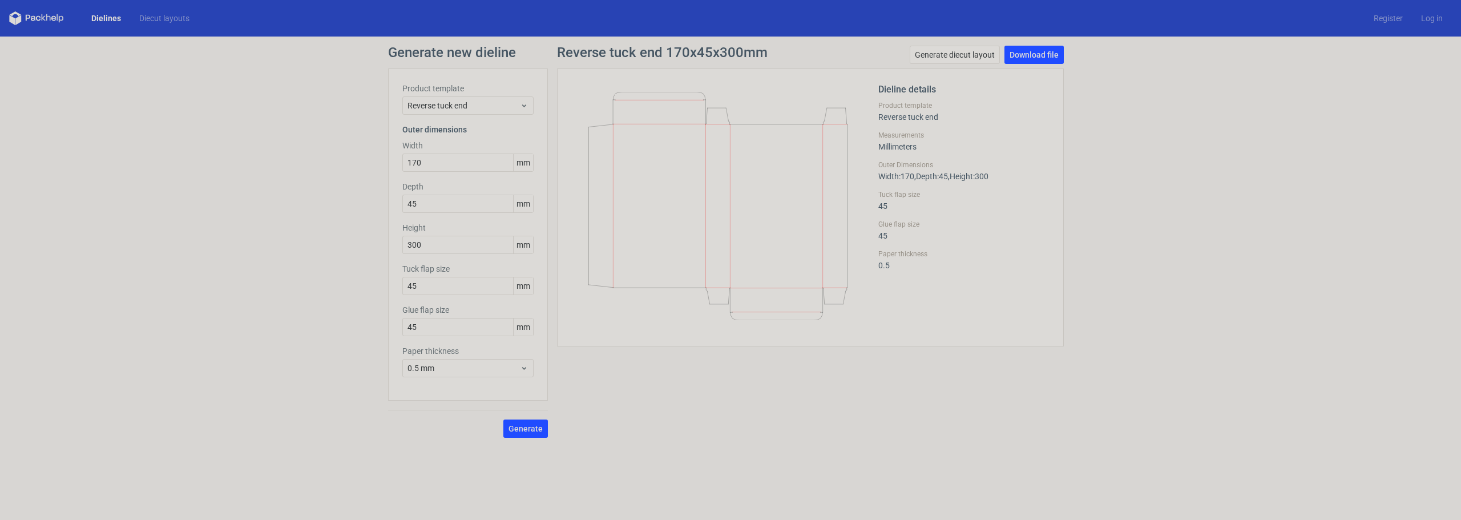
click at [333, 225] on div "Generate new dieline Product template Reverse tuck end Outer dimensions Width 1…" at bounding box center [730, 242] width 1461 height 410
click at [1042, 55] on link "Download file" at bounding box center [1033, 55] width 59 height 18
